Goal: Information Seeking & Learning: Learn about a topic

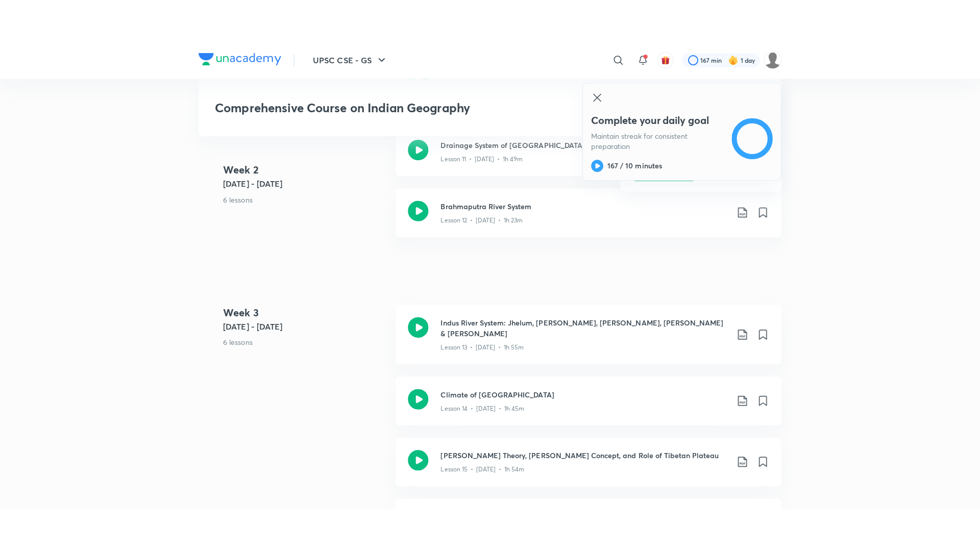
scroll to position [1260, 0]
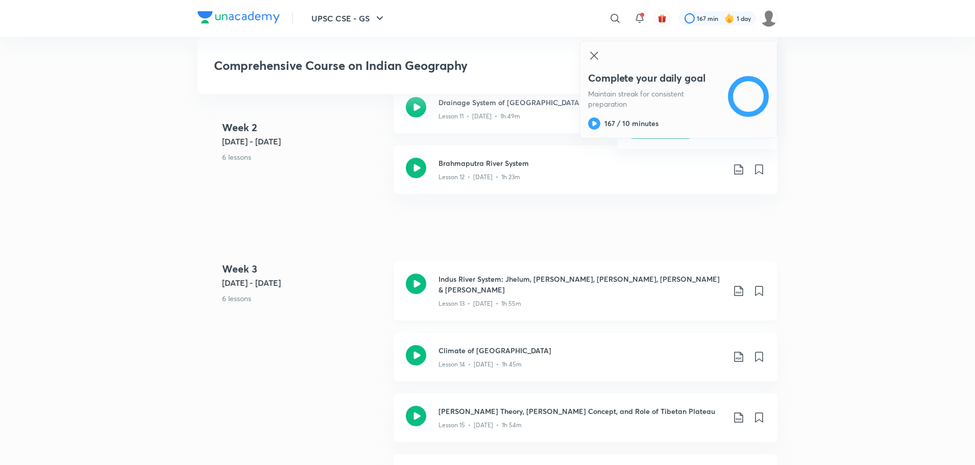
click at [418, 284] on icon at bounding box center [416, 284] width 20 height 20
